Goal: Information Seeking & Learning: Learn about a topic

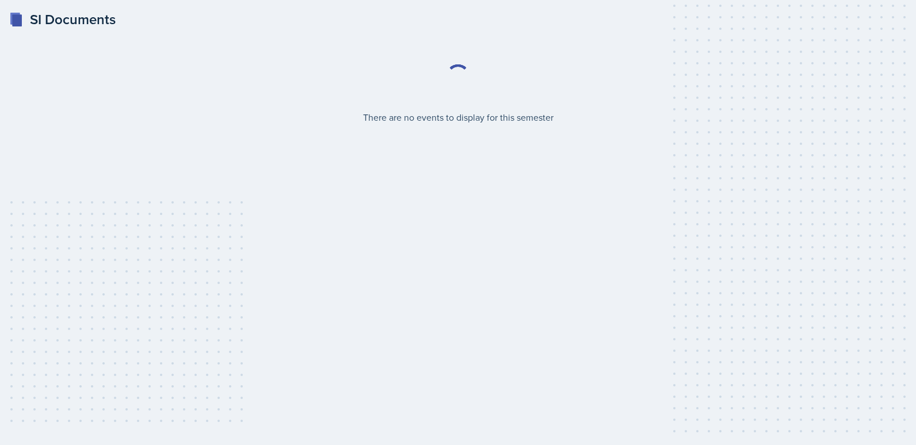
select select "2bed604d-1099-4043-b1bc-2365e8740244"
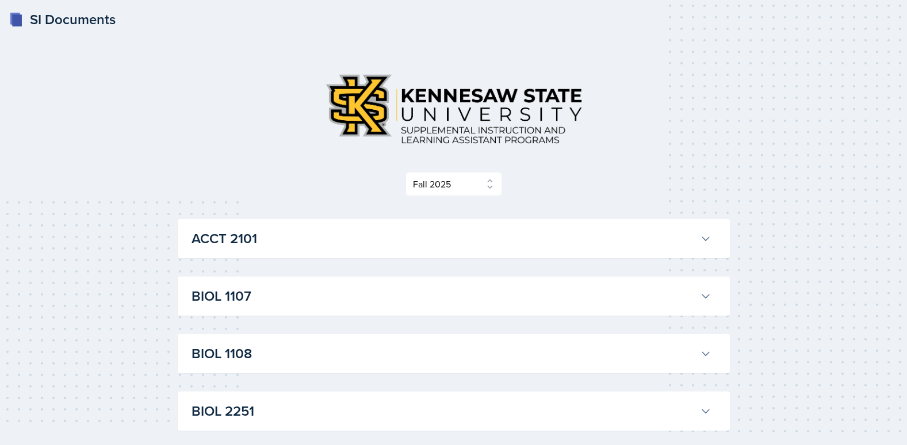
click at [697, 238] on button "ACCT 2101" at bounding box center [451, 238] width 525 height 25
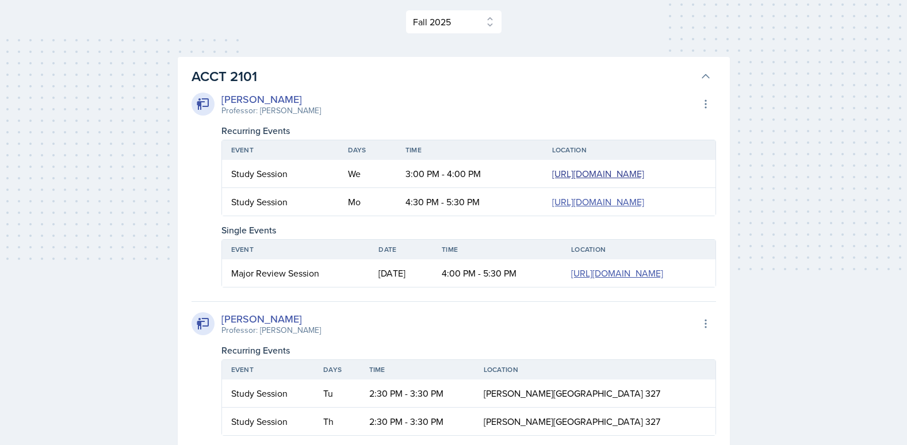
scroll to position [161, 0]
click at [552, 182] on link "[URL][DOMAIN_NAME]" at bounding box center [598, 175] width 92 height 13
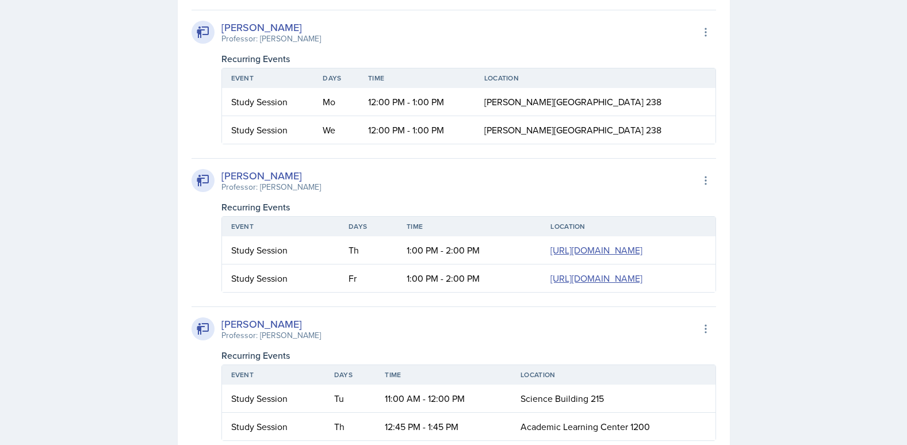
scroll to position [761, 0]
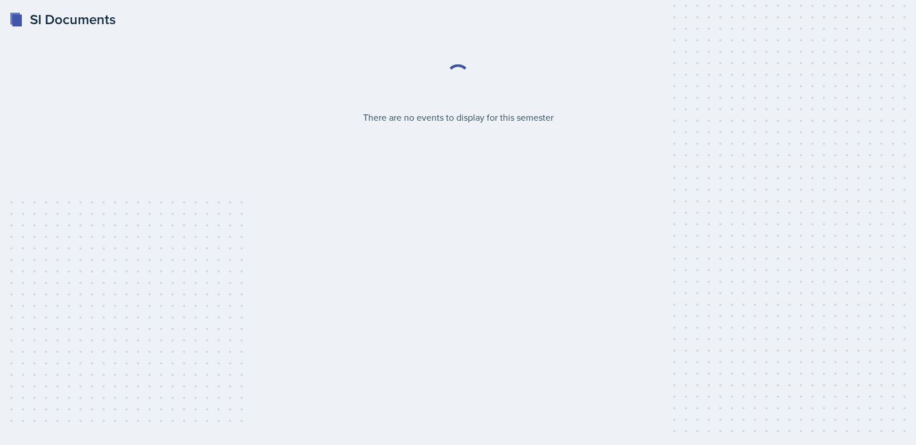
select select "2bed604d-1099-4043-b1bc-2365e8740244"
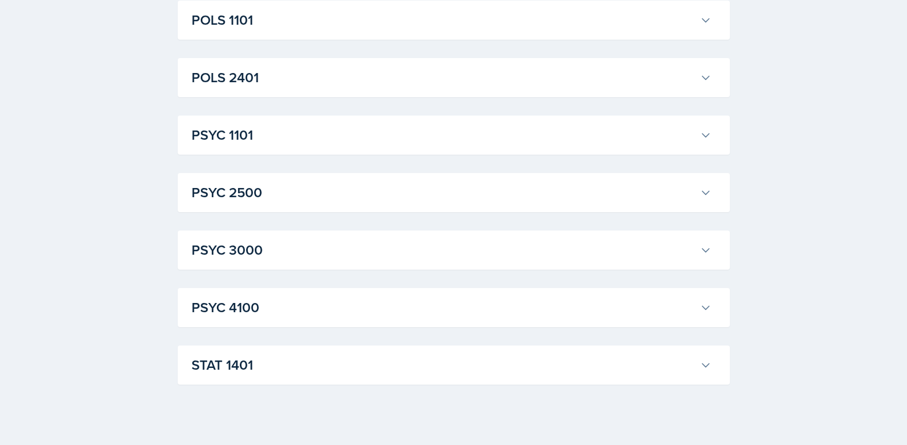
scroll to position [1593, 0]
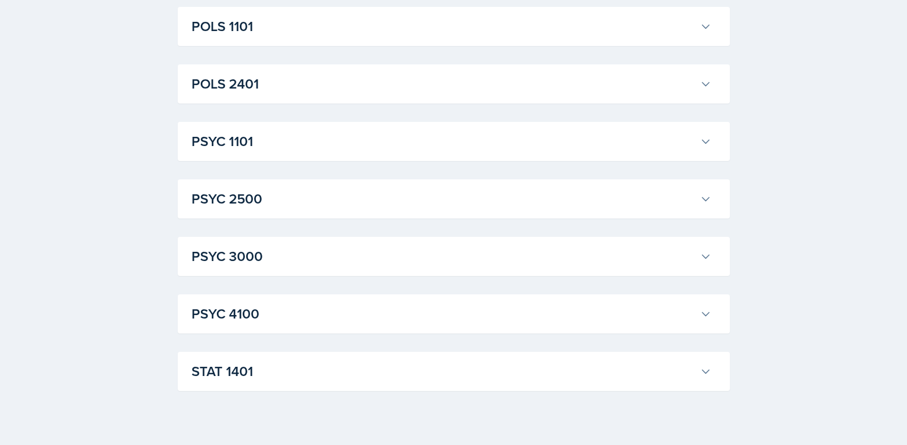
click at [690, 365] on h3 "STAT 1401" at bounding box center [444, 371] width 504 height 21
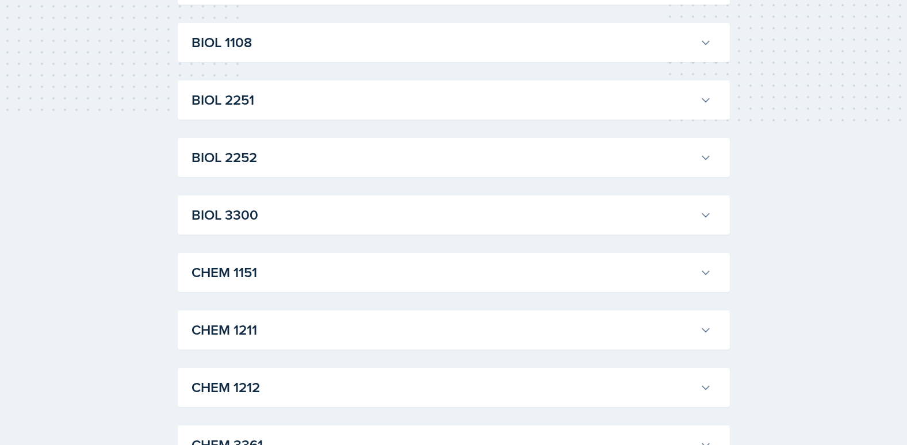
scroll to position [312, 0]
click at [633, 228] on div "BIOL 3300 [PERSON_NAME] Professor: [PERSON_NAME] Export to Google Calendar Recu…" at bounding box center [454, 214] width 552 height 39
click at [648, 216] on h3 "BIOL 3300" at bounding box center [444, 214] width 504 height 21
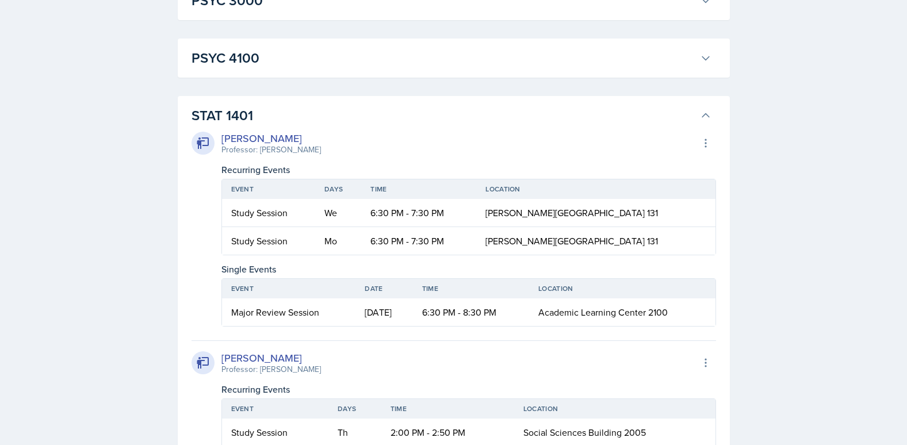
scroll to position [2141, 0]
click at [623, 54] on h3 "PSYC 4100" at bounding box center [444, 57] width 504 height 21
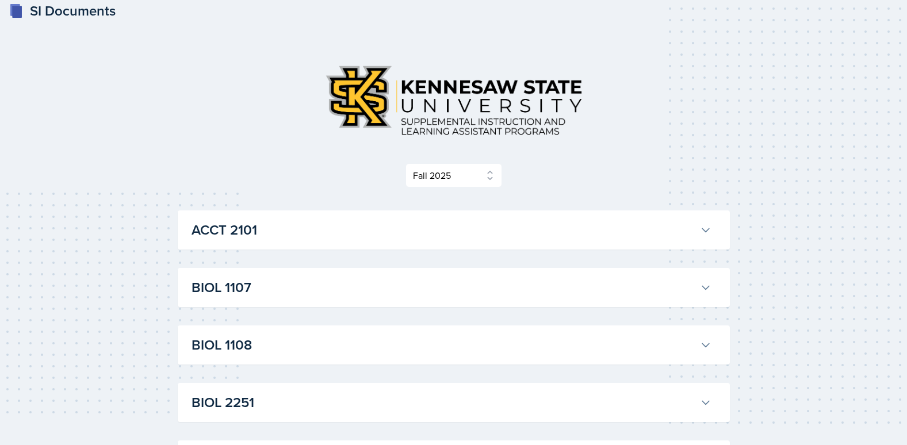
scroll to position [0, 0]
